Goal: Use online tool/utility: Utilize a website feature to perform a specific function

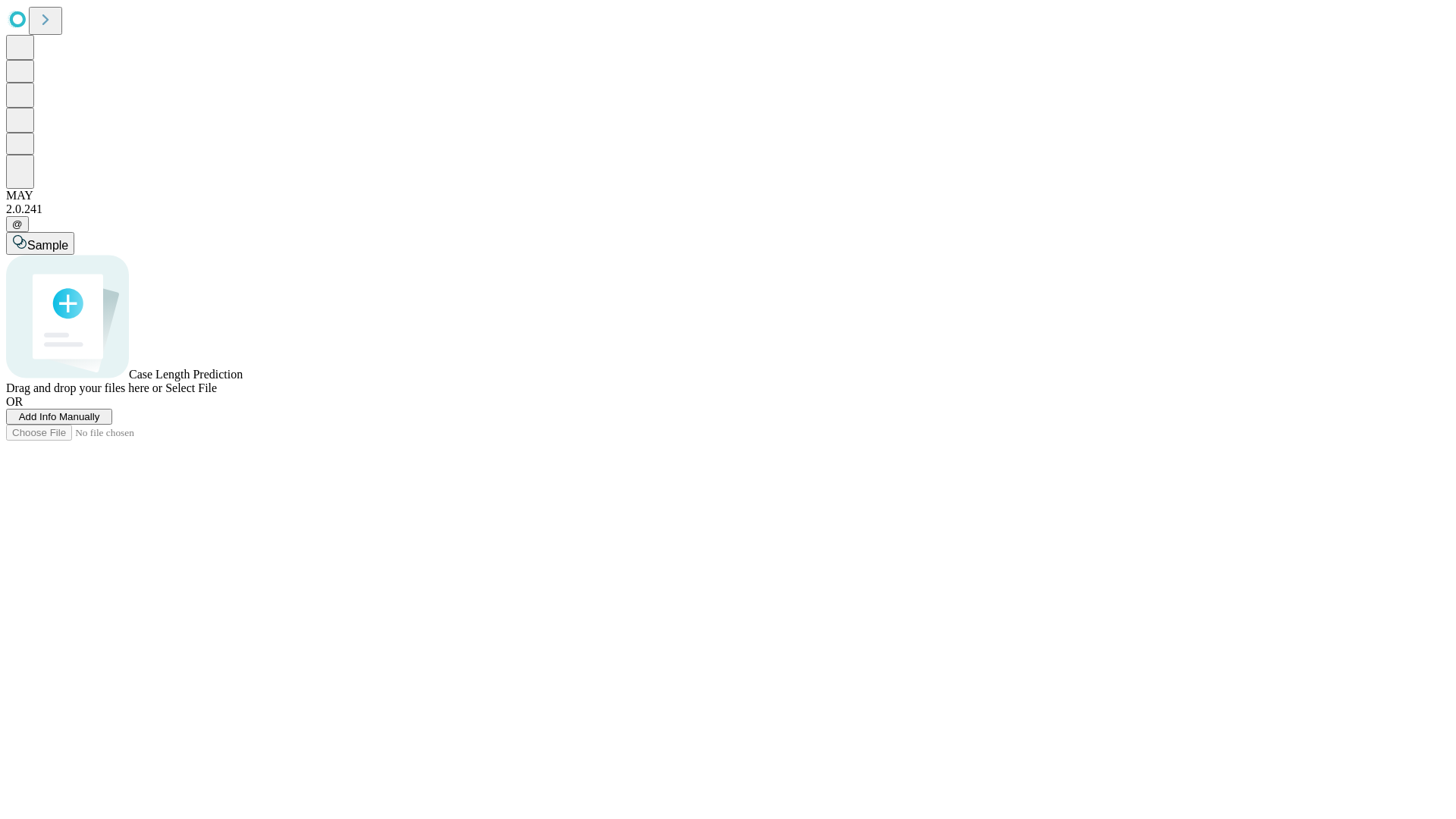
click at [217, 394] on span "Select File" at bounding box center [191, 388] width 52 height 13
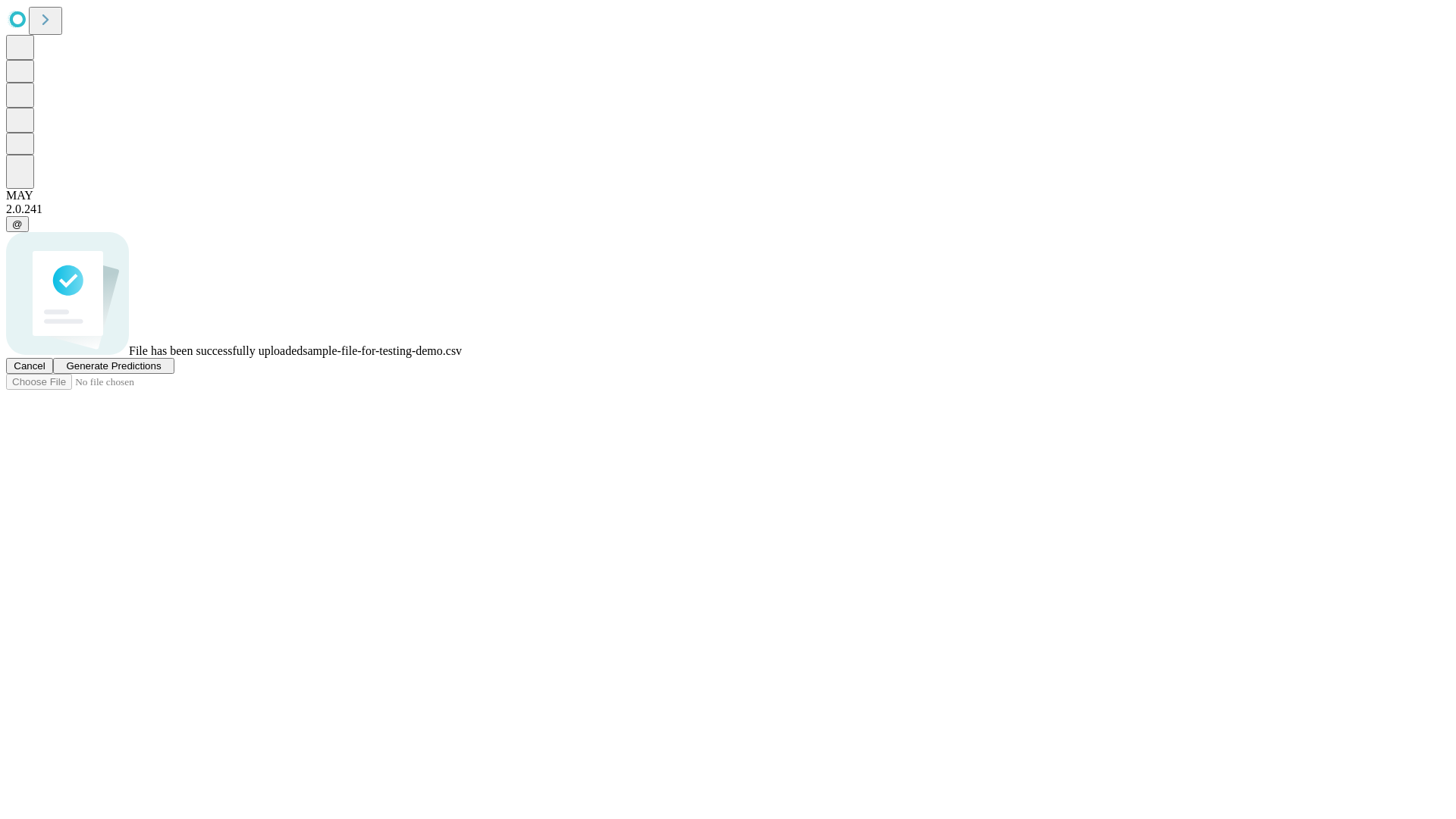
click at [161, 372] on span "Generate Predictions" at bounding box center [113, 366] width 94 height 11
